Goal: Information Seeking & Learning: Learn about a topic

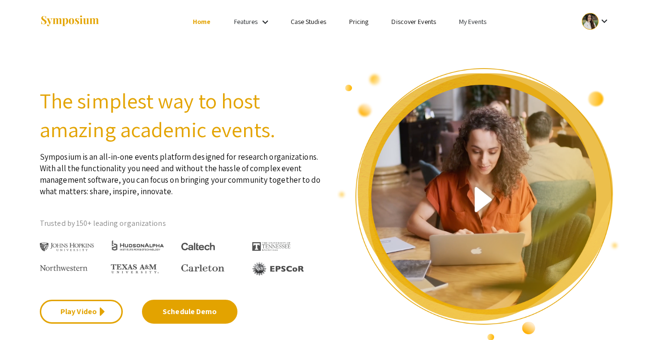
click at [419, 22] on link "Discover Events" at bounding box center [413, 21] width 45 height 9
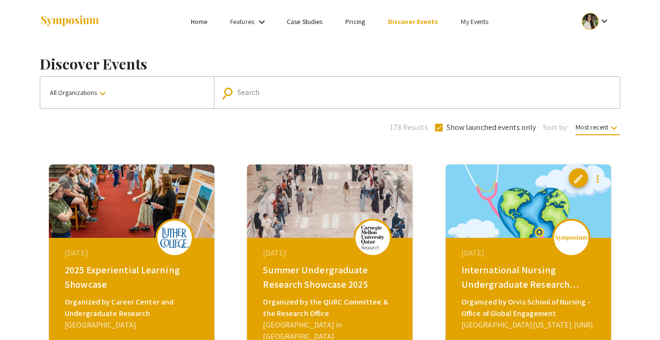
click at [296, 92] on input "Search" at bounding box center [421, 92] width 369 height 9
type input "carnegie"
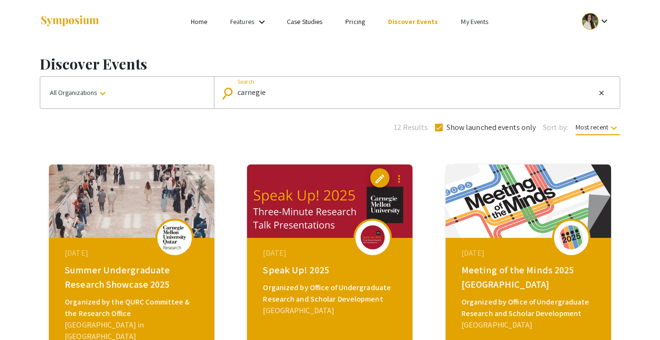
click at [262, 92] on input "carnegie" at bounding box center [416, 92] width 358 height 9
type input "[GEOGRAPHIC_DATA]"
click at [441, 129] on span at bounding box center [439, 128] width 8 height 8
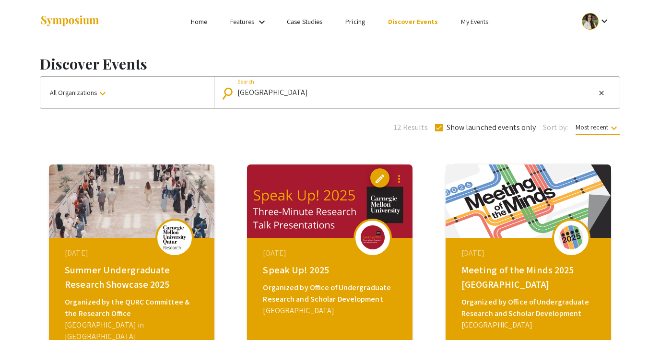
click at [439, 131] on input "Show launched events only" at bounding box center [438, 131] width 0 height 0
checkbox input "false"
type input "carnegie"
click at [371, 93] on input "carnegie" at bounding box center [416, 92] width 358 height 9
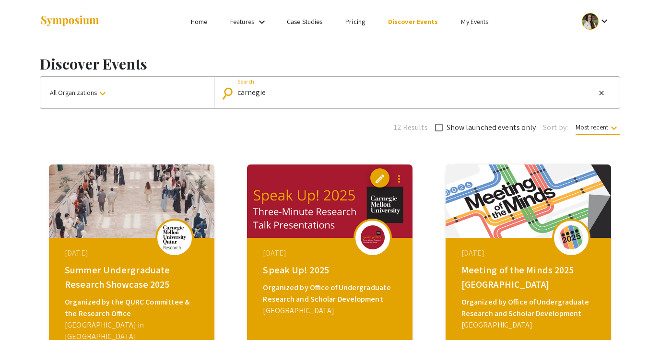
click at [371, 93] on input "carnegie" at bounding box center [416, 92] width 358 height 9
type input "a"
type input "[GEOGRAPHIC_DATA]"
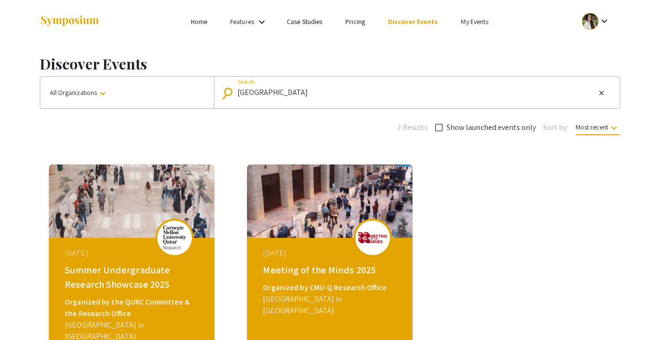
scroll to position [35, 0]
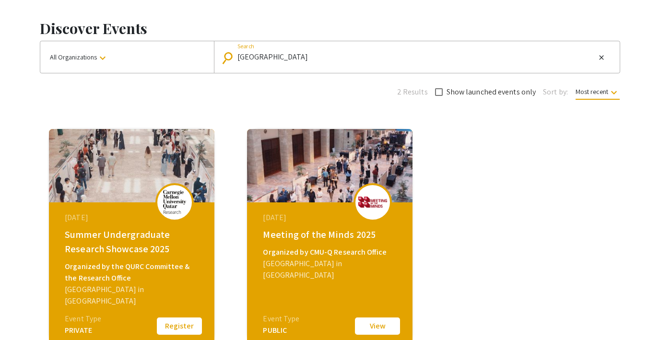
click at [255, 57] on input "[GEOGRAPHIC_DATA]" at bounding box center [416, 57] width 358 height 9
type input "[GEOGRAPHIC_DATA] in [GEOGRAPHIC_DATA]"
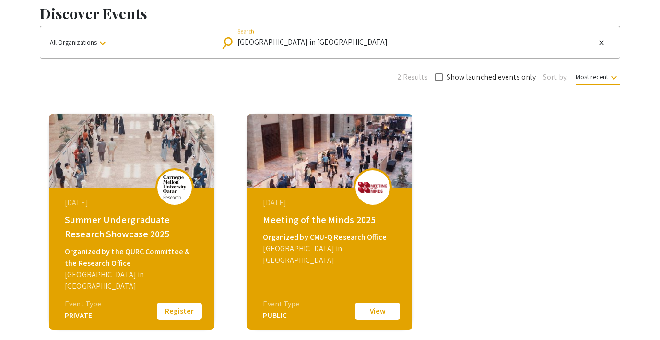
scroll to position [50, 0]
